Goal: Task Accomplishment & Management: Use online tool/utility

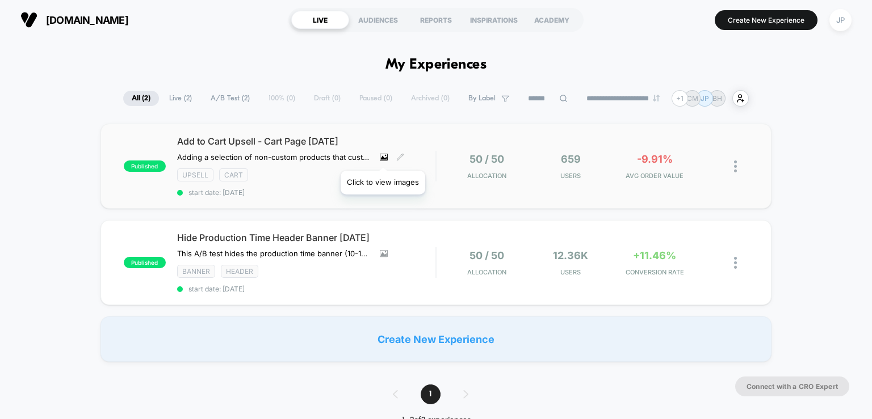
click at [383, 157] on icon at bounding box center [383, 158] width 6 height 4
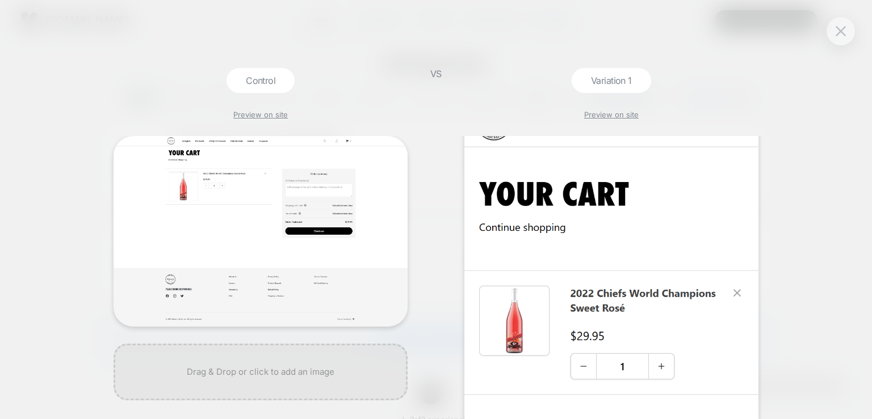
scroll to position [57, 0]
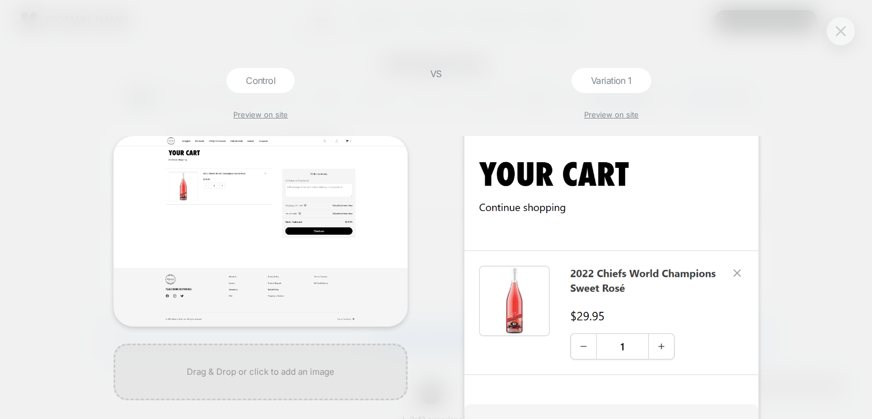
click at [841, 38] on button at bounding box center [840, 31] width 17 height 17
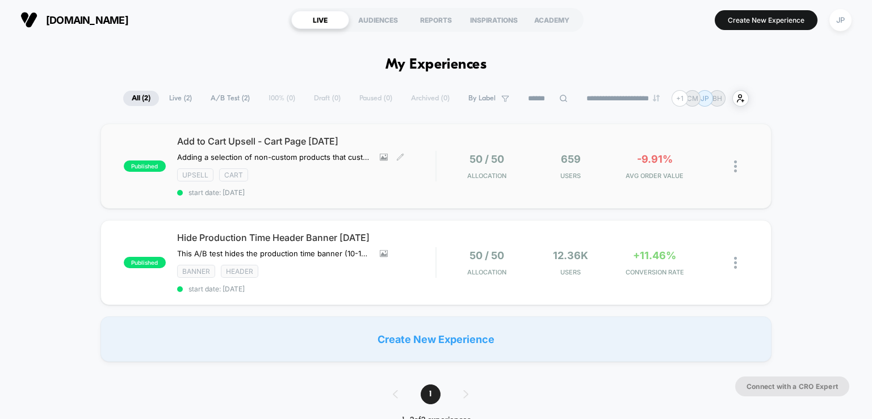
click at [453, 181] on div "published Add to Cart Upsell - Cart Page [DATE] Adding a selection of non-custo…" at bounding box center [435, 166] width 671 height 85
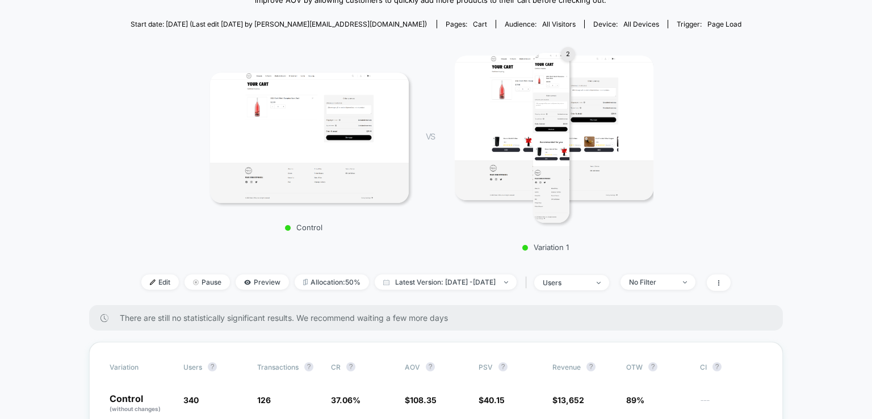
scroll to position [227, 0]
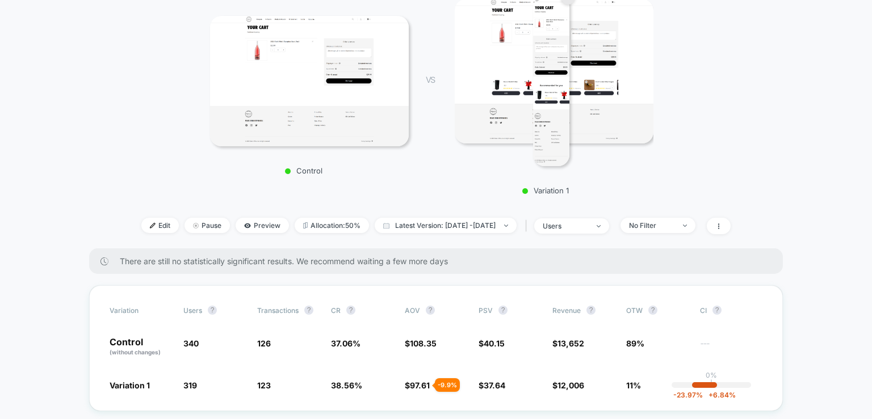
click at [612, 51] on img at bounding box center [554, 71] width 199 height 145
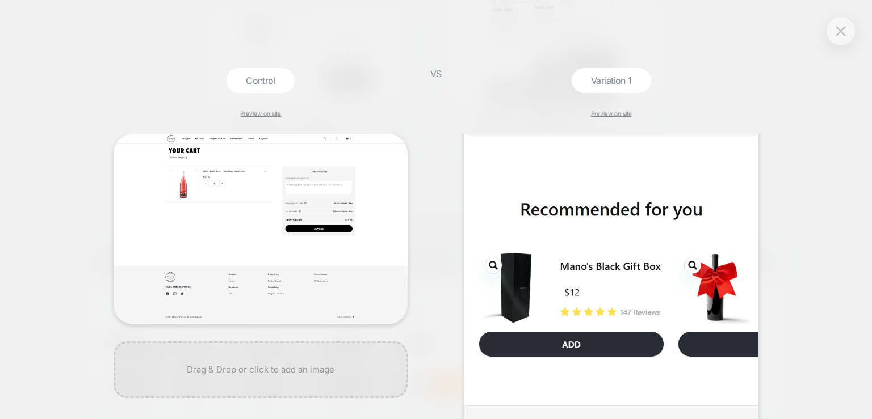
scroll to position [681, 0]
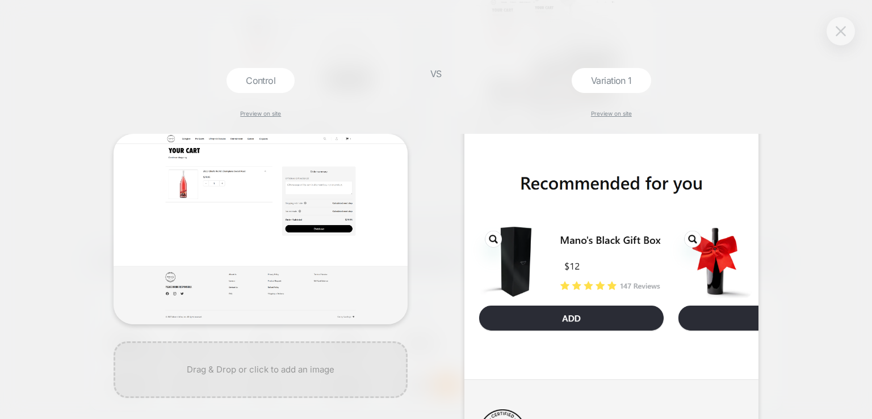
click at [838, 30] on img at bounding box center [840, 31] width 10 height 10
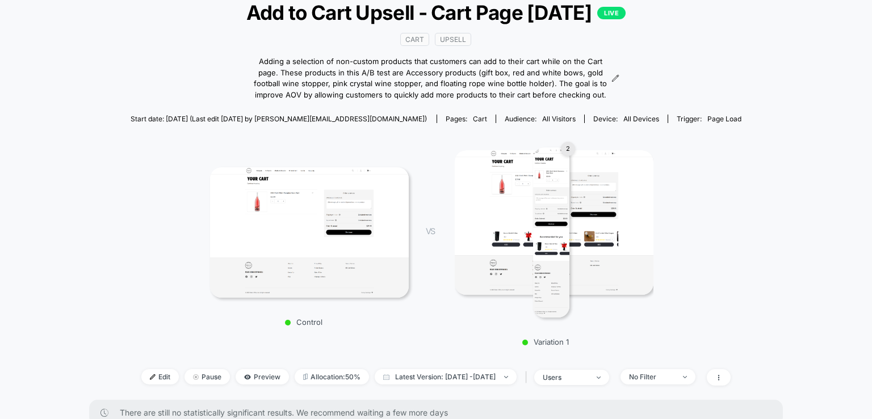
scroll to position [57, 0]
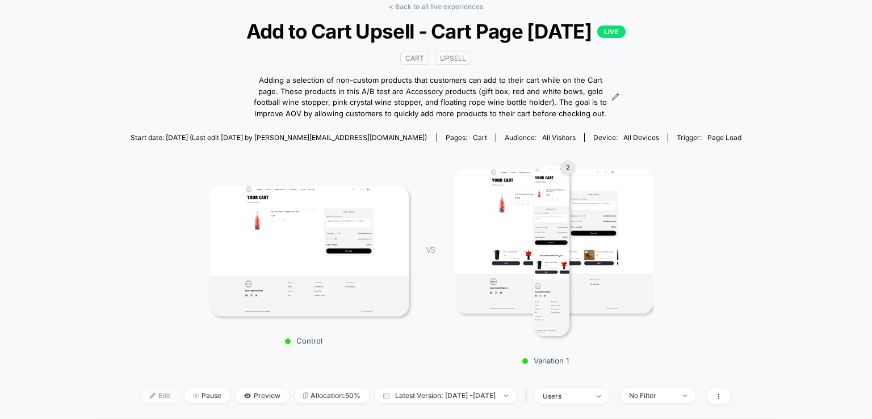
click at [146, 400] on span "Edit" at bounding box center [159, 395] width 37 height 15
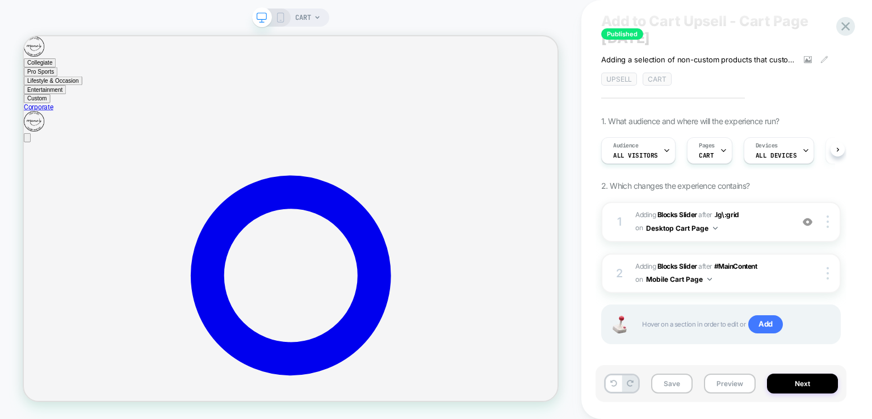
scroll to position [43, 0]
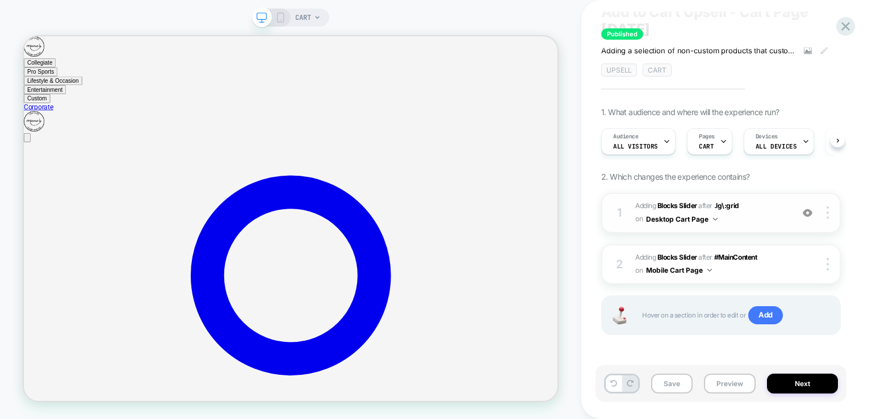
click at [39, 100] on span "#_loomi_addon_1757101224193 Adding Blocks Slider AFTER .lg\:grid .lg\:grid on D…" at bounding box center [19, 94] width 39 height 11
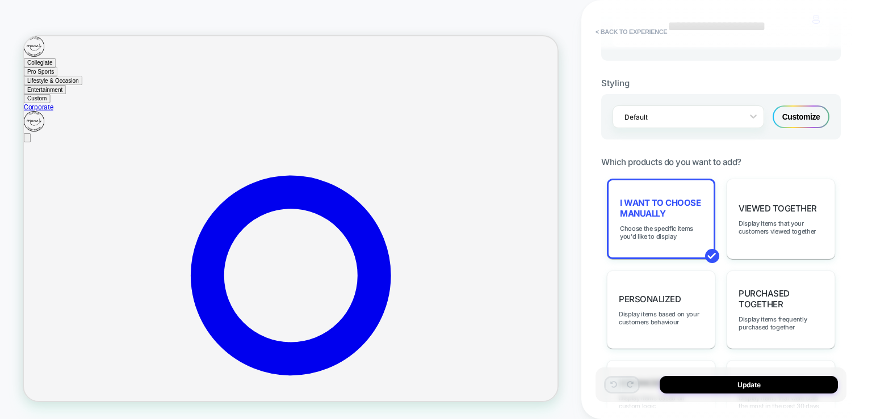
scroll to position [454, 0]
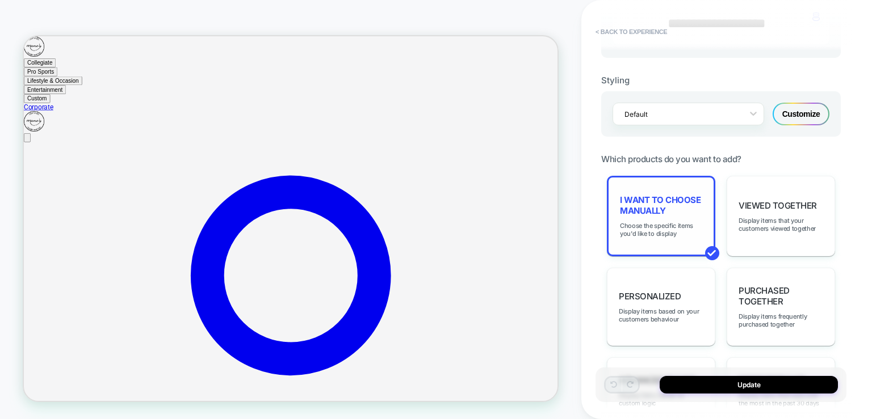
click at [0, 0] on span "I want to choose manually" at bounding box center [0, 0] width 0 height 0
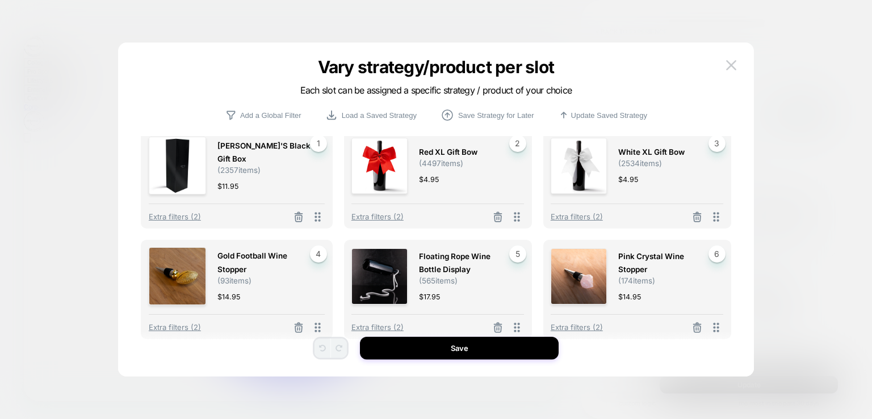
scroll to position [5, 0]
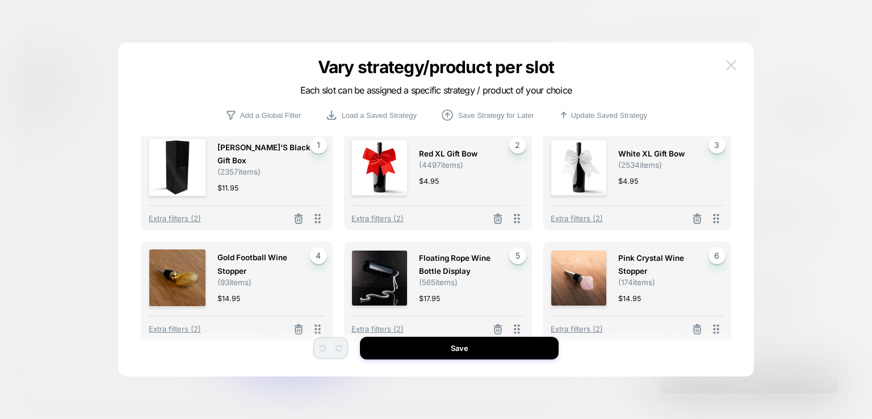
click at [739, 70] on div "Vary strategy/product per slot Each slot can be assigned a specific strategy / …" at bounding box center [435, 215] width 635 height 323
click at [732, 67] on img at bounding box center [731, 65] width 10 height 10
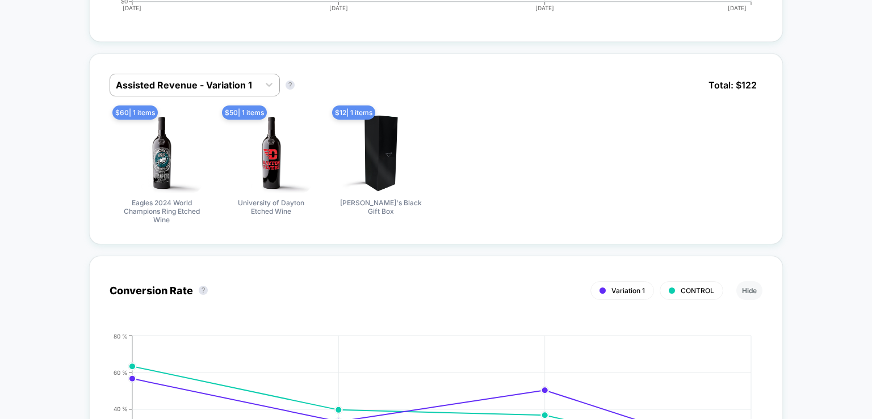
scroll to position [1022, 0]
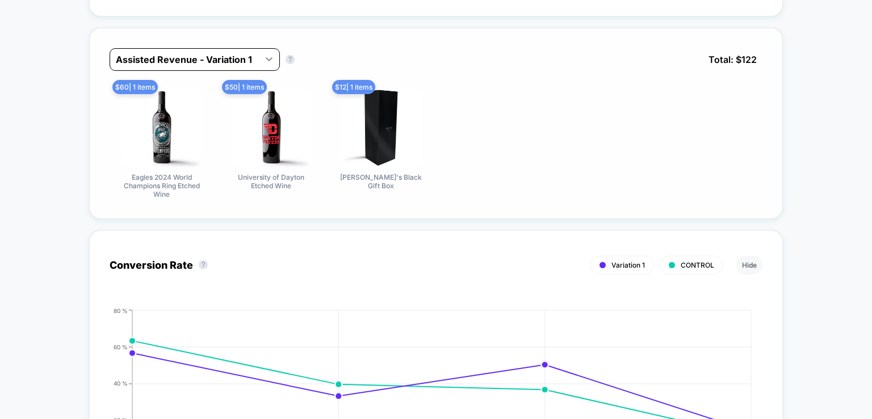
click at [261, 54] on div at bounding box center [269, 59] width 20 height 20
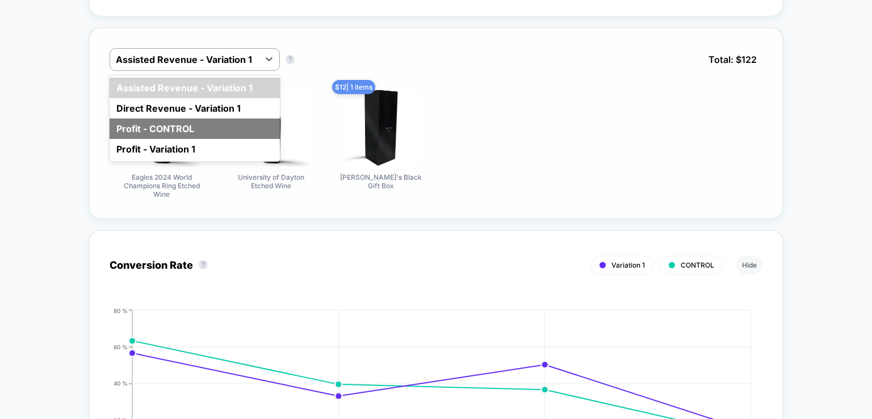
click at [250, 124] on div "Profit - CONTROL" at bounding box center [195, 129] width 170 height 20
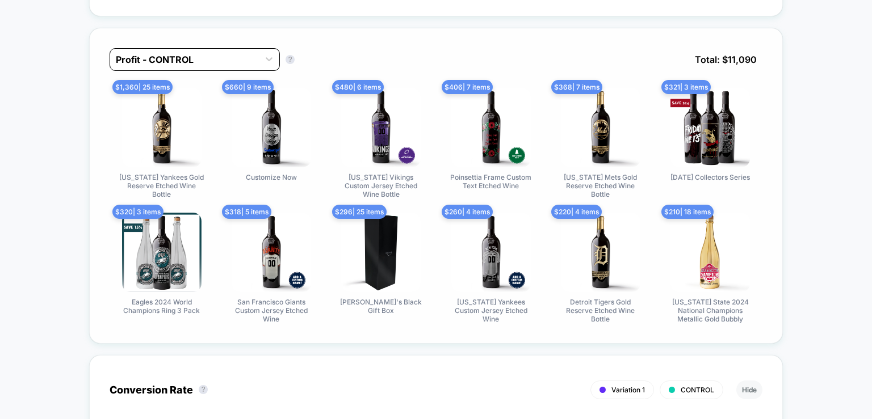
click at [219, 62] on div at bounding box center [184, 60] width 137 height 14
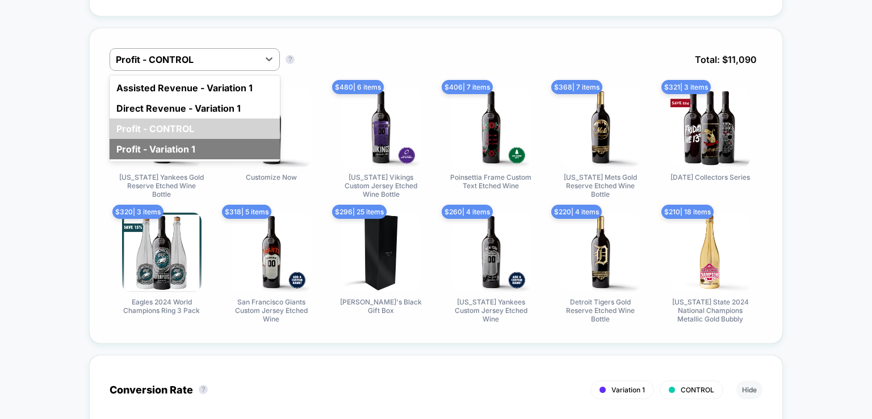
click at [191, 147] on div "Profit - Variation 1" at bounding box center [195, 149] width 170 height 20
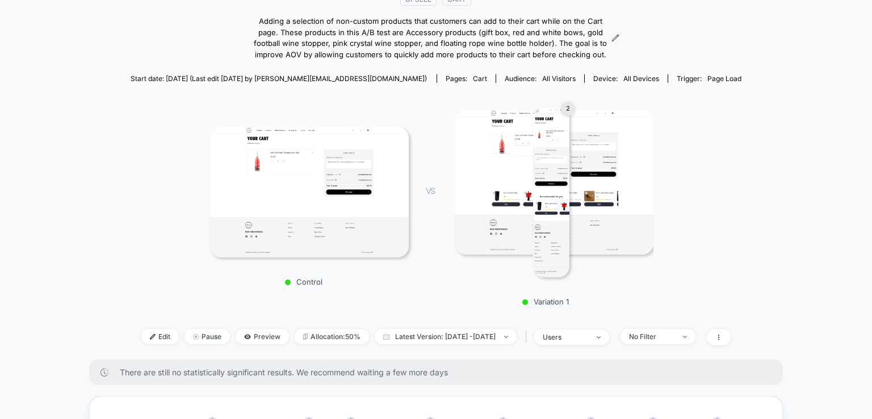
scroll to position [0, 0]
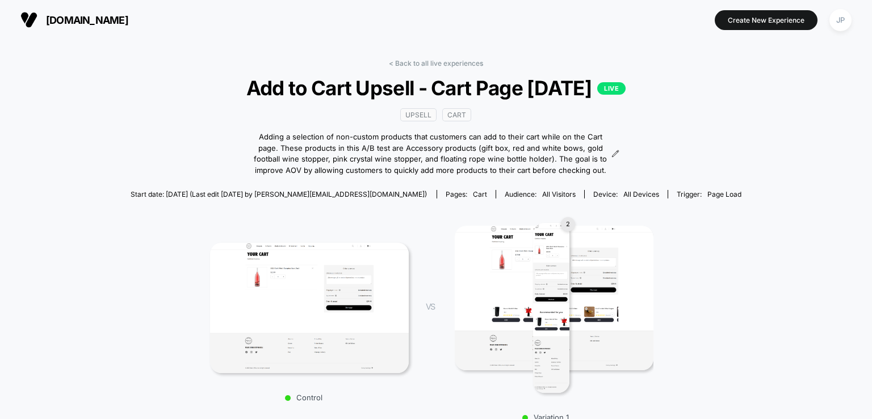
click at [501, 295] on img at bounding box center [554, 298] width 199 height 145
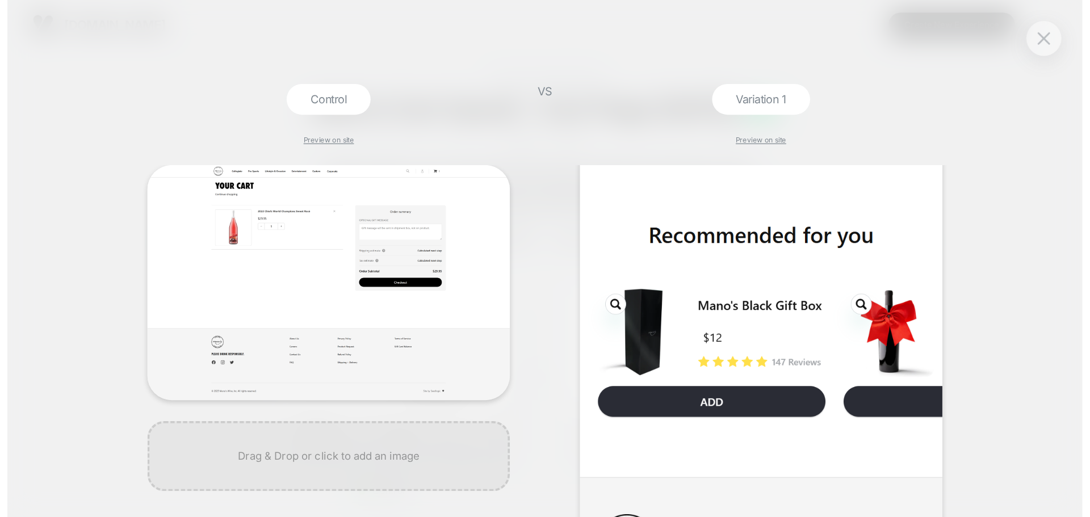
scroll to position [670, 0]
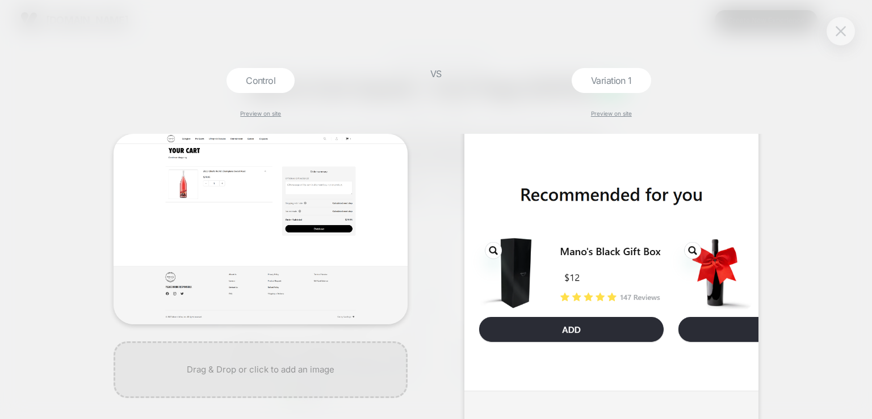
click at [842, 29] on img at bounding box center [840, 31] width 10 height 10
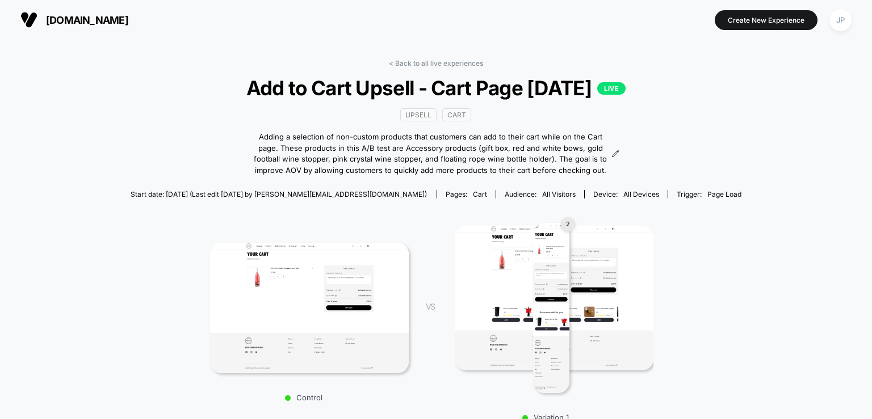
click at [678, 156] on div "< Back to all live experiences Add to Cart Upsell - Cart Page [DATE] LIVE Upsel…" at bounding box center [436, 267] width 611 height 417
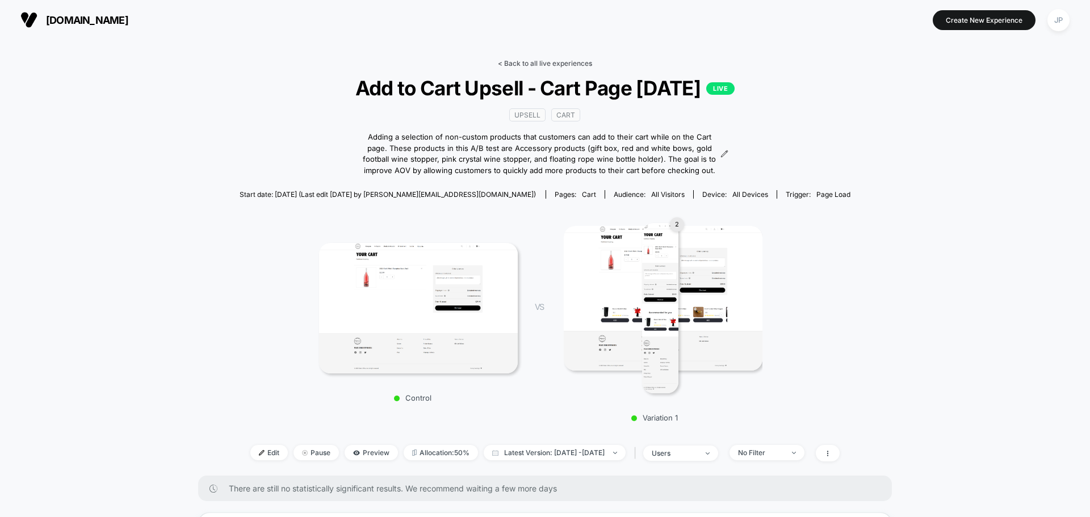
click at [536, 66] on link "< Back to all live experiences" at bounding box center [545, 63] width 94 height 9
